Goal: Use online tool/utility: Utilize a website feature to perform a specific function

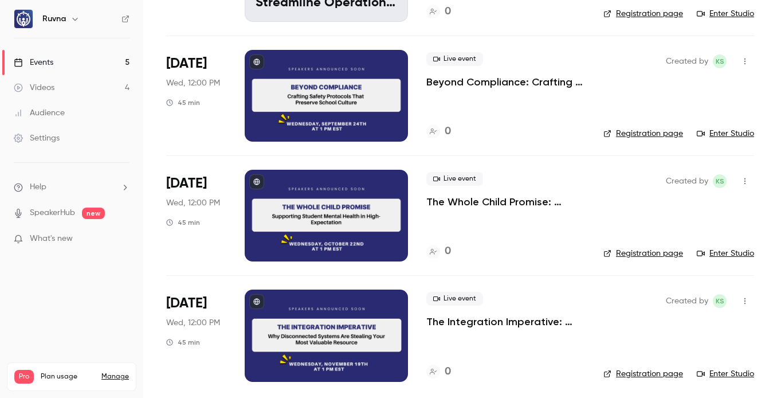
scroll to position [293, 0]
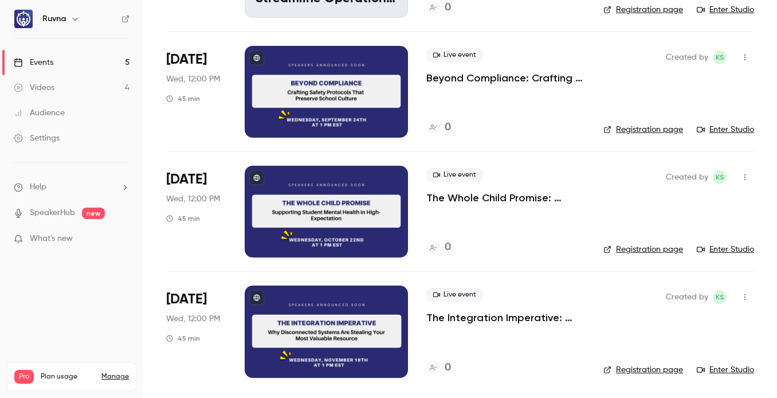
click at [88, 96] on link "Videos 4" at bounding box center [71, 87] width 143 height 25
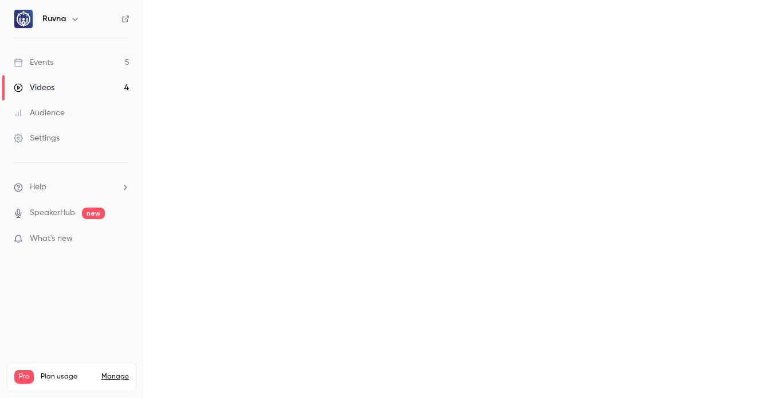
click at [88, 54] on link "Events 5" at bounding box center [71, 62] width 143 height 25
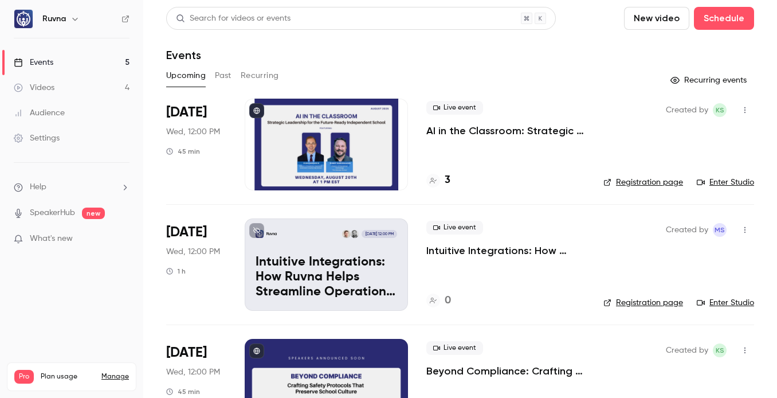
click at [86, 84] on link "Videos 4" at bounding box center [71, 87] width 143 height 25
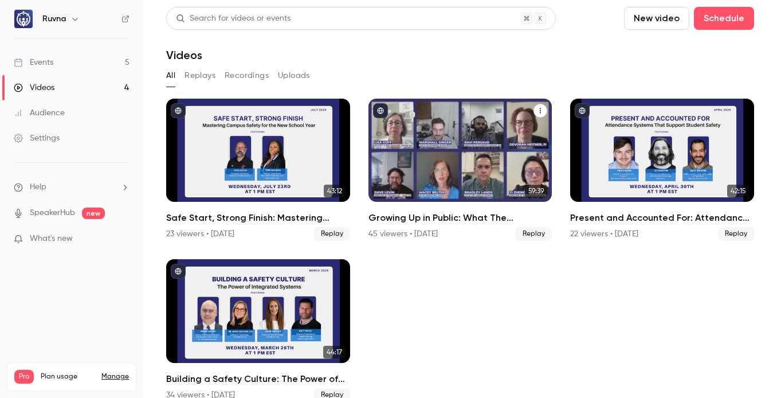
click at [431, 218] on h2 "Growing Up in Public: What The Phoneless Future Means For School Operations" at bounding box center [460, 218] width 184 height 14
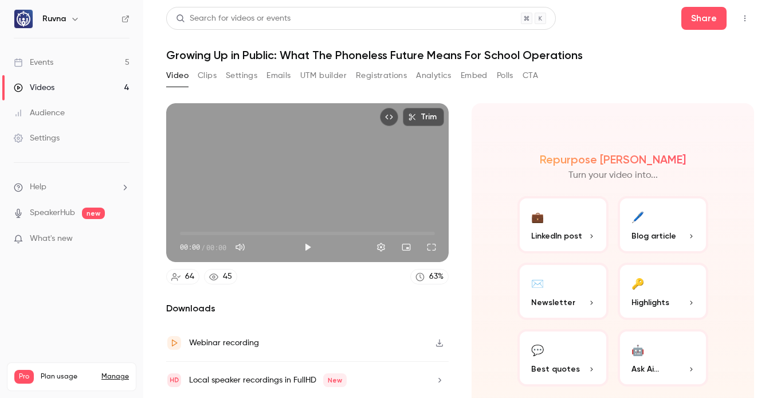
click at [315, 74] on button "UTM builder" at bounding box center [323, 75] width 46 height 18
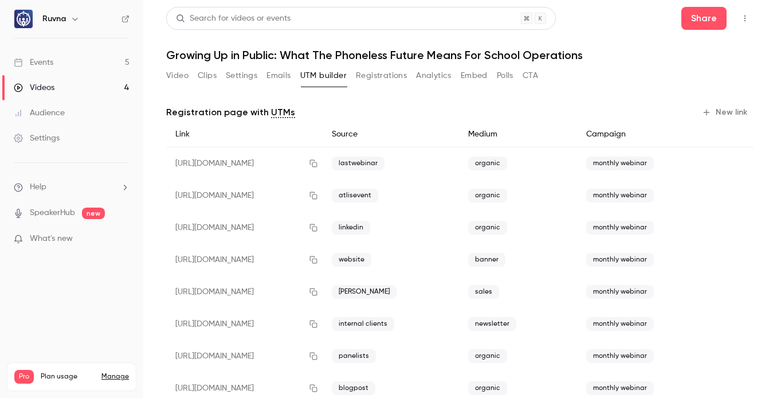
click at [109, 62] on link "Events 5" at bounding box center [71, 62] width 143 height 25
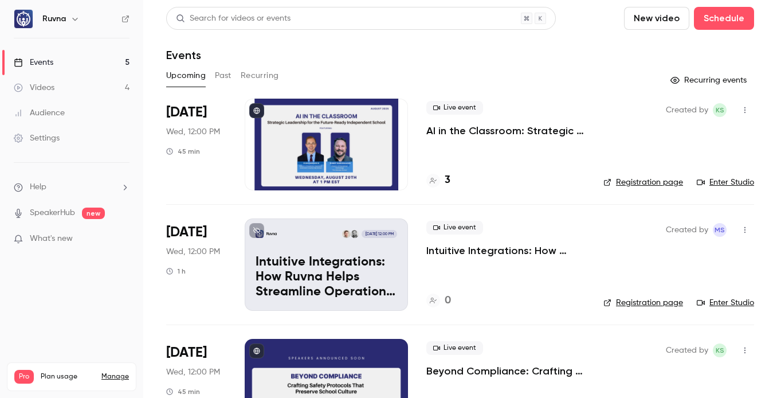
click at [459, 124] on p "AI in the Classroom: Strategic Leadership for the Future-Ready Independent Scho…" at bounding box center [505, 131] width 159 height 14
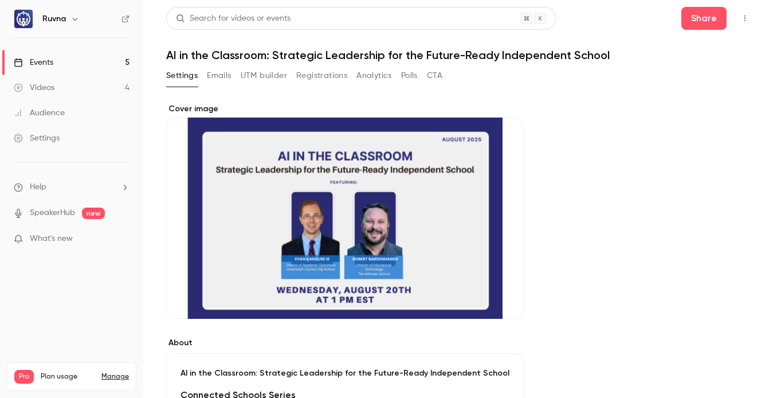
click at [263, 74] on button "UTM builder" at bounding box center [264, 75] width 46 height 18
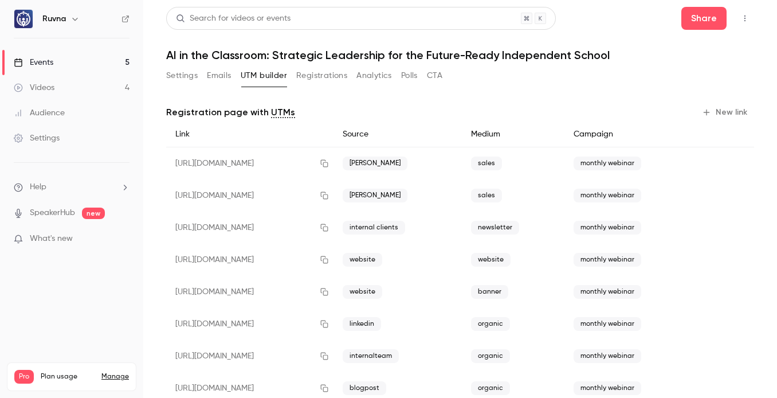
click at [707, 113] on button "New link" at bounding box center [725, 112] width 57 height 18
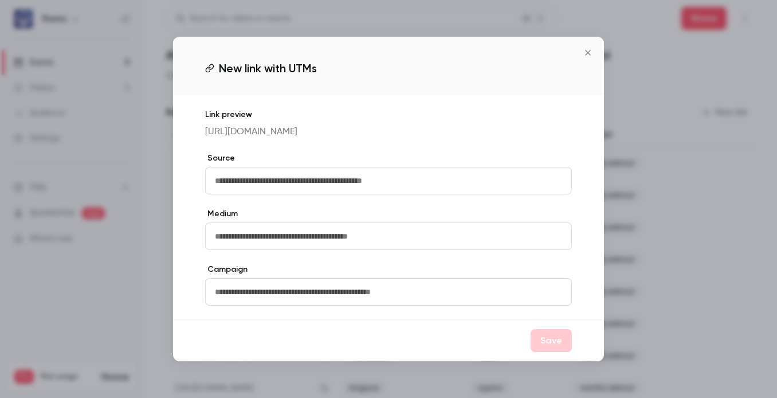
click at [428, 178] on input "text" at bounding box center [388, 180] width 367 height 27
type input "**********"
click at [427, 250] on input "text" at bounding box center [388, 235] width 367 height 27
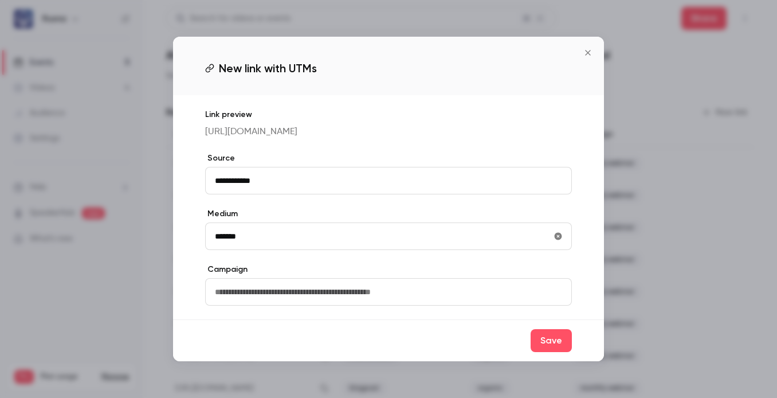
type input "*******"
click at [443, 305] on input "text" at bounding box center [388, 291] width 367 height 27
type input "**********"
click at [551, 349] on button "Save" at bounding box center [550, 340] width 41 height 23
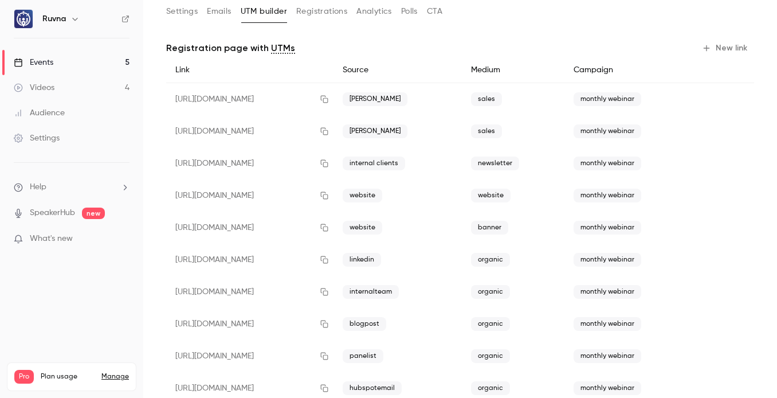
scroll to position [96, 0]
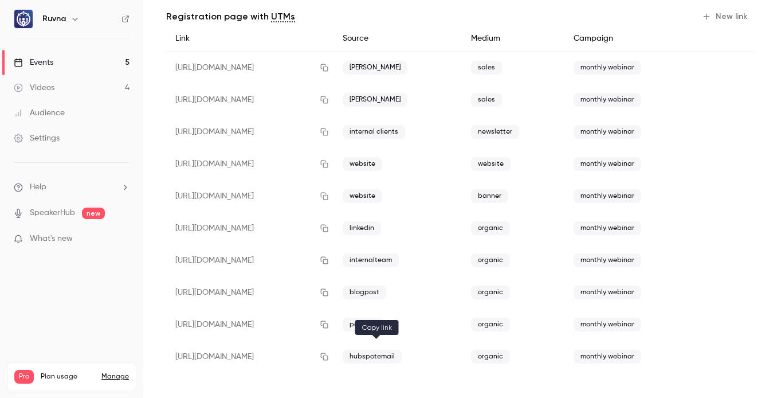
drag, startPoint x: 379, startPoint y: 358, endPoint x: 407, endPoint y: 364, distance: 28.2
click at [328, 358] on icon "button" at bounding box center [324, 356] width 7 height 7
click at [329, 356] on icon "button" at bounding box center [324, 356] width 9 height 8
